Goal: Task Accomplishment & Management: Manage account settings

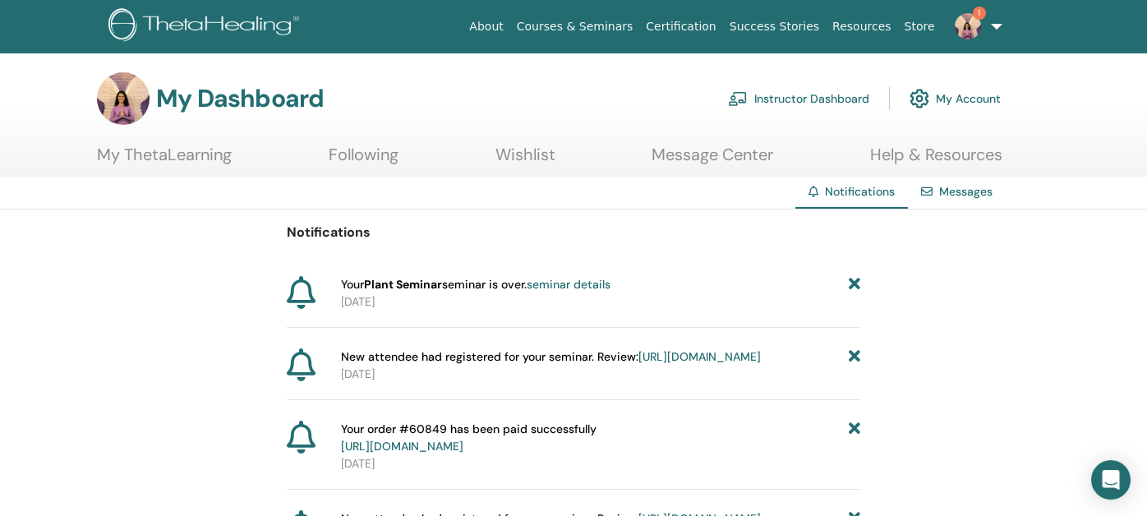
click at [807, 99] on link "Instructor Dashboard" at bounding box center [798, 99] width 141 height 36
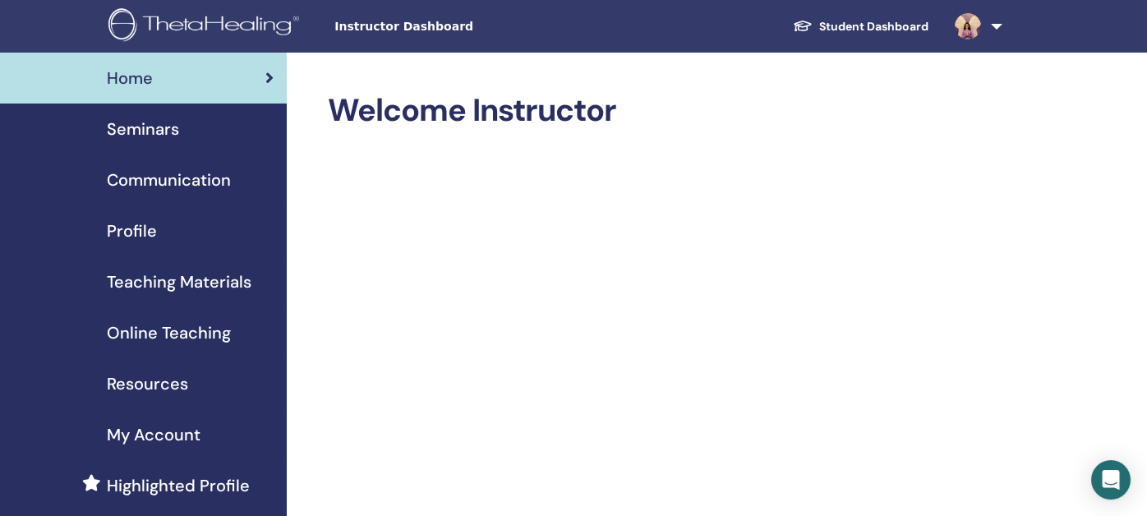
click at [162, 133] on span "Seminars" at bounding box center [143, 129] width 72 height 25
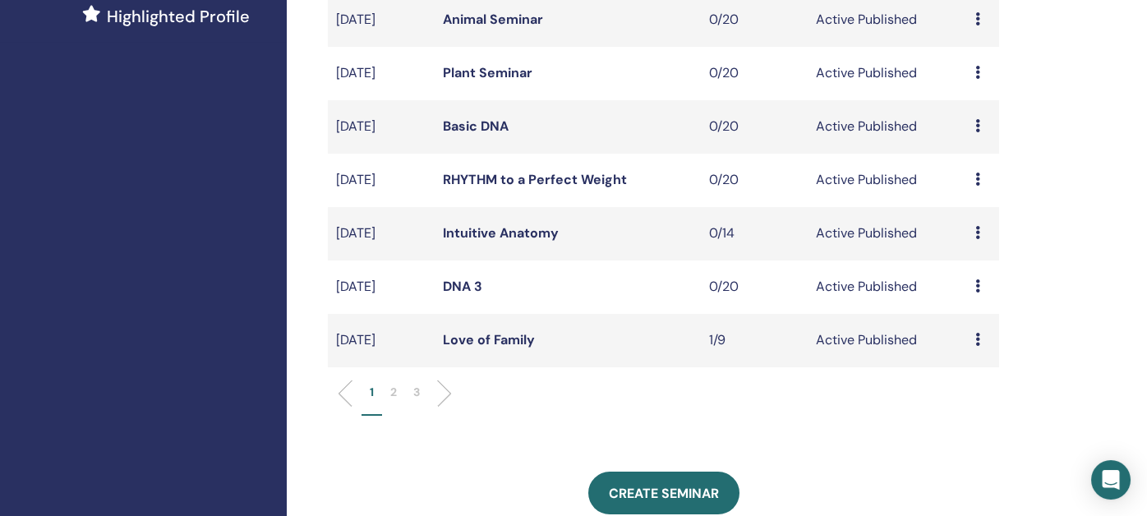
scroll to position [493, 0]
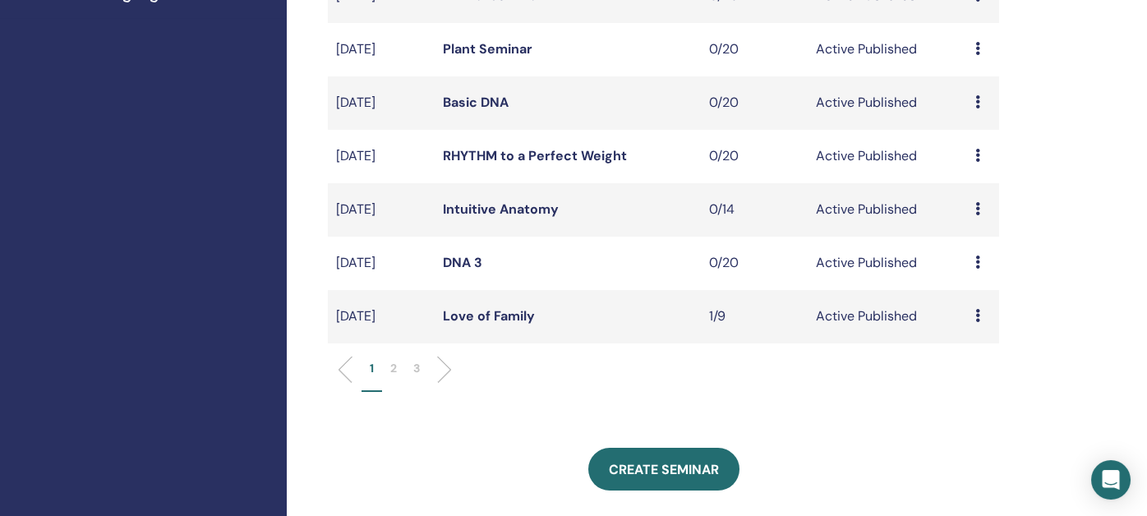
click at [391, 367] on p "2" at bounding box center [393, 368] width 7 height 17
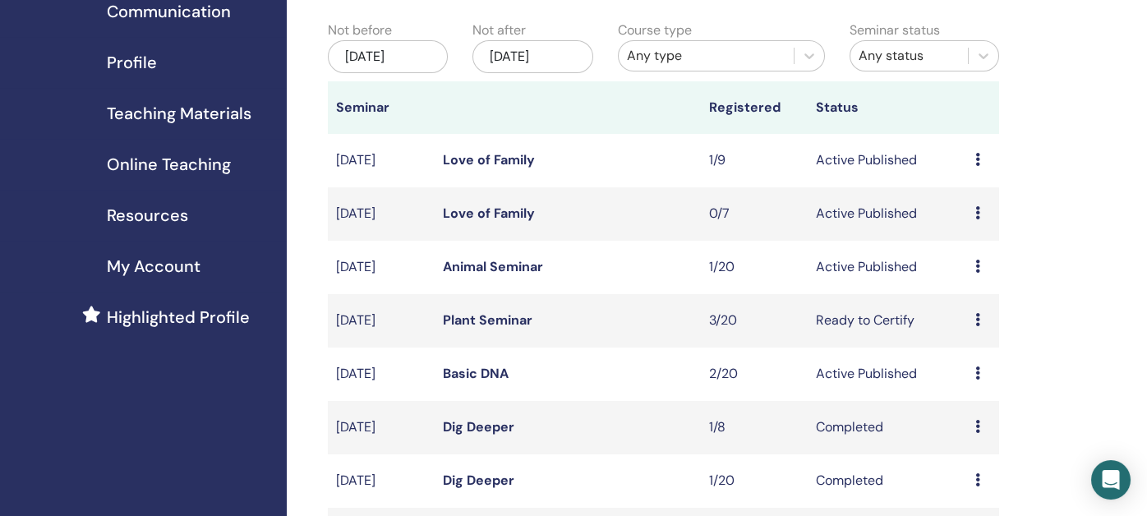
scroll to position [247, 0]
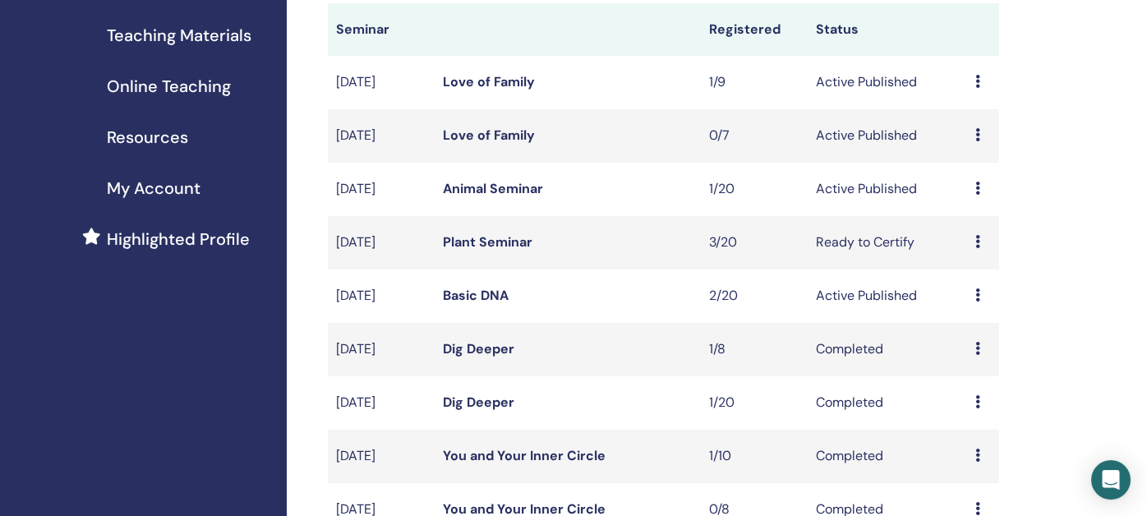
click at [489, 238] on link "Plant Seminar" at bounding box center [488, 241] width 90 height 17
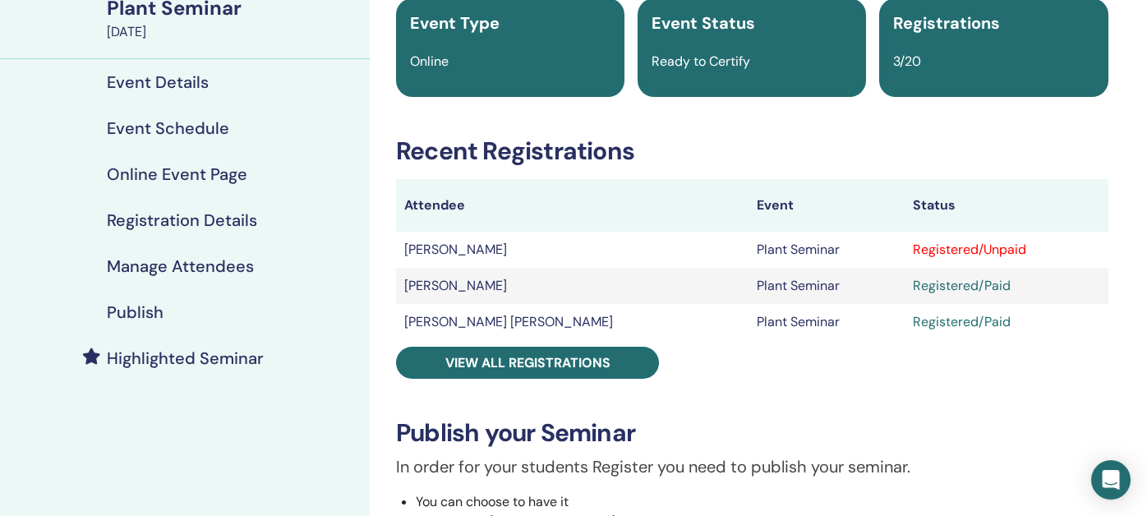
scroll to position [164, 0]
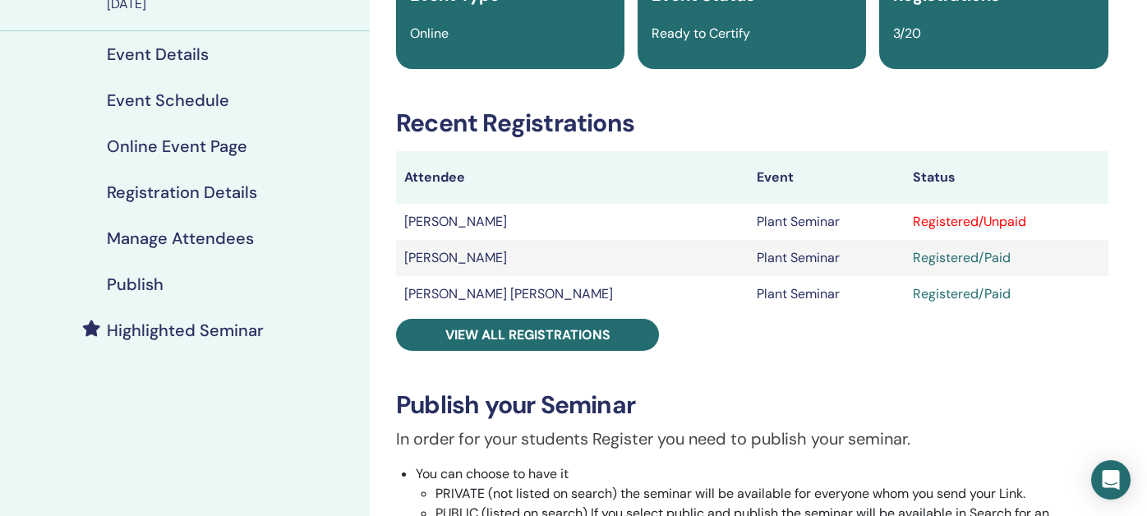
click at [164, 239] on h4 "Manage Attendees" at bounding box center [180, 238] width 147 height 20
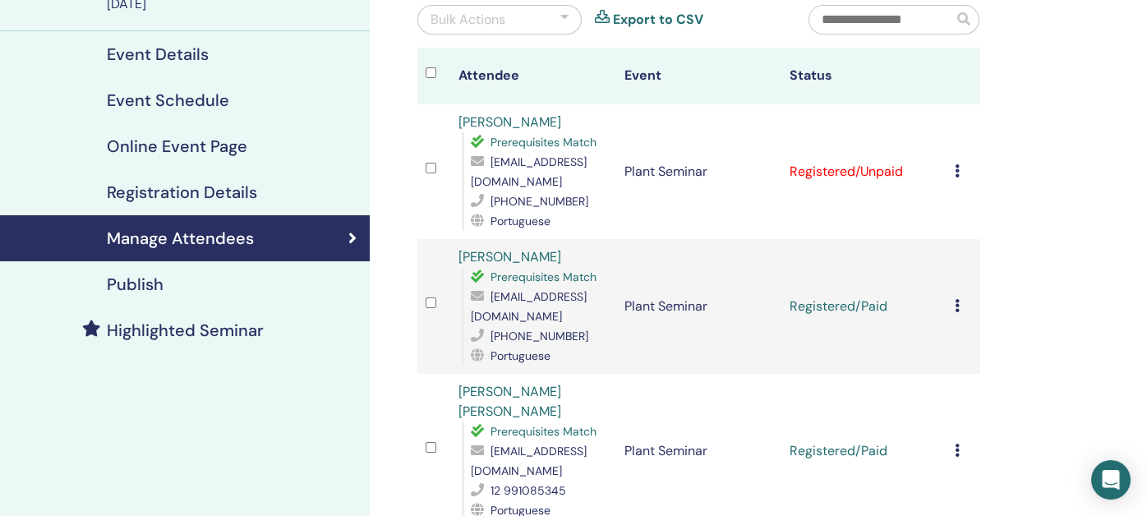
click at [566, 16] on div at bounding box center [564, 20] width 8 height 20
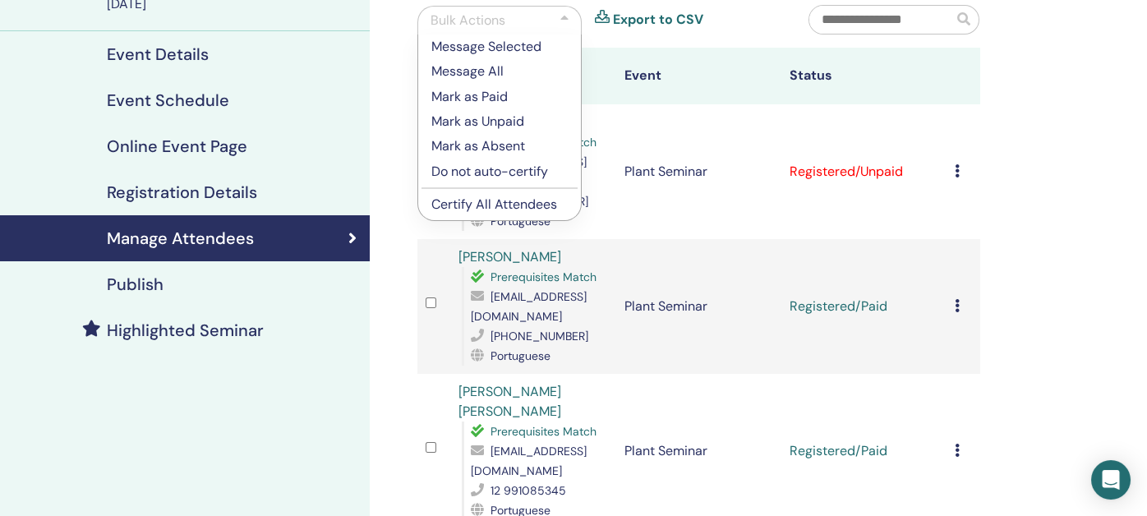
click at [493, 206] on p "Certify All Attendees" at bounding box center [499, 205] width 136 height 20
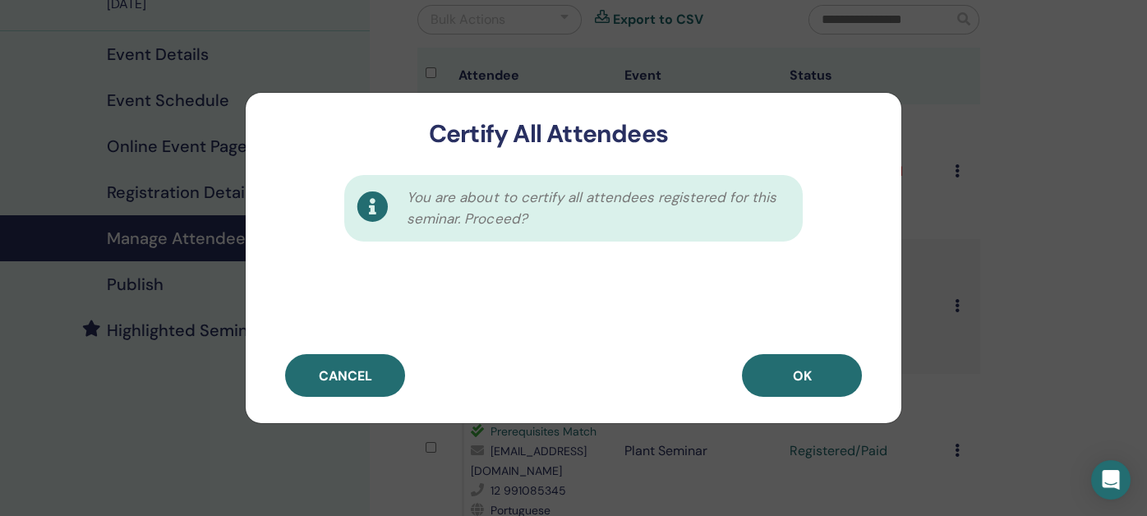
drag, startPoint x: 800, startPoint y: 380, endPoint x: 812, endPoint y: 368, distance: 16.9
click at [800, 380] on span "OK" at bounding box center [802, 375] width 19 height 17
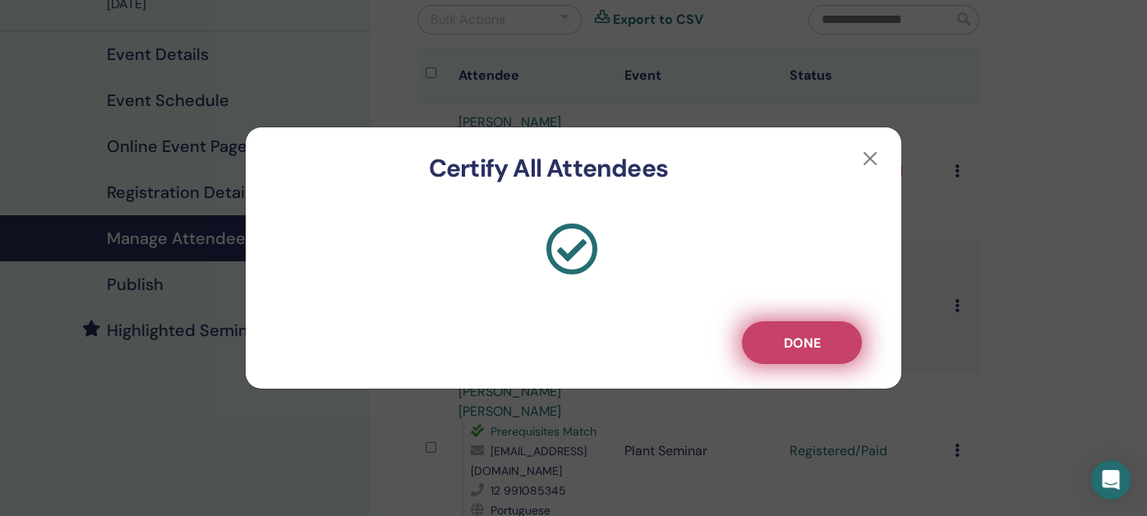
click at [826, 339] on button "Done" at bounding box center [802, 342] width 120 height 43
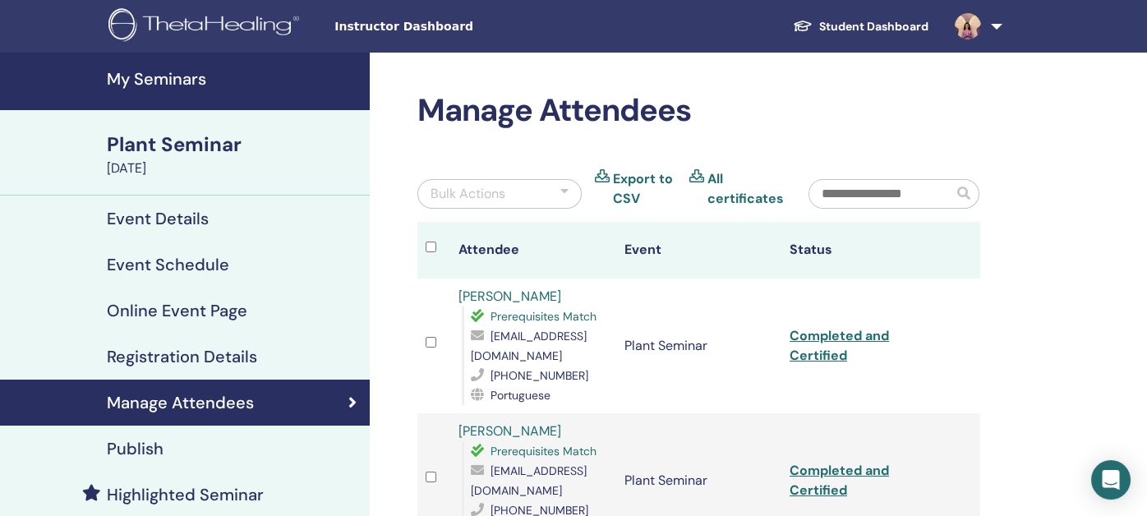
click at [159, 75] on h4 "My Seminars" at bounding box center [233, 79] width 253 height 20
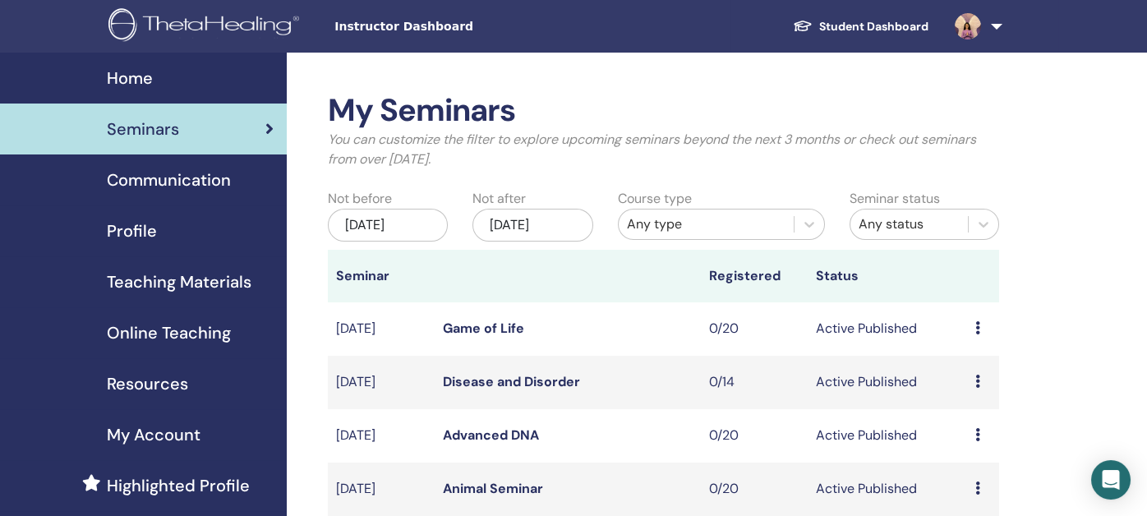
click at [136, 220] on span "Profile" at bounding box center [132, 231] width 50 height 25
